Goal: Communication & Community: Answer question/provide support

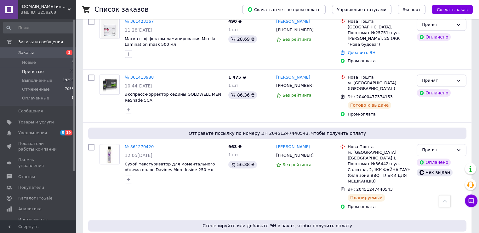
scroll to position [752, 0]
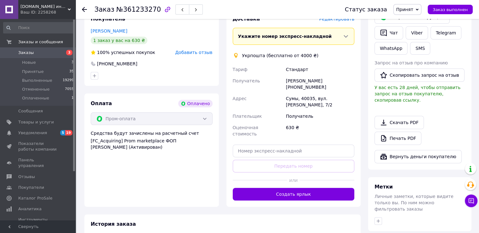
scroll to position [152, 0]
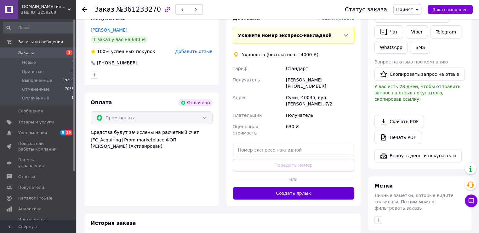
click at [308, 187] on button "Создать ярлык" at bounding box center [294, 193] width 122 height 13
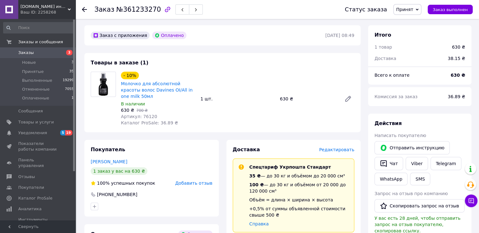
scroll to position [0, 0]
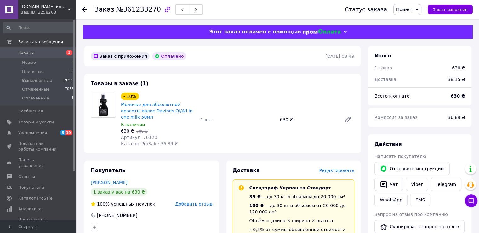
click at [86, 9] on use at bounding box center [84, 9] width 5 height 5
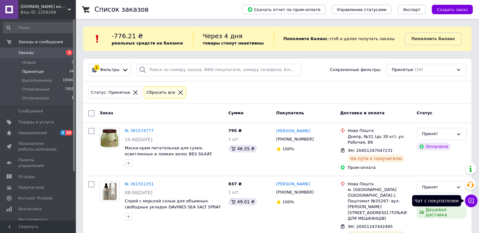
click at [477, 200] on button "Чат с покупателем" at bounding box center [471, 200] width 13 height 13
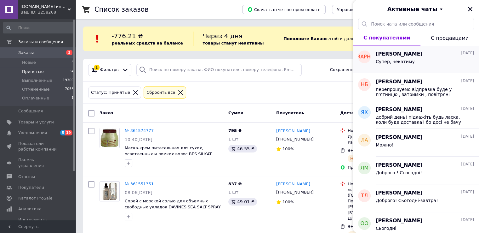
click at [401, 60] on span "Супер, чекатиму" at bounding box center [395, 61] width 39 height 5
